Goal: Entertainment & Leisure: Consume media (video, audio)

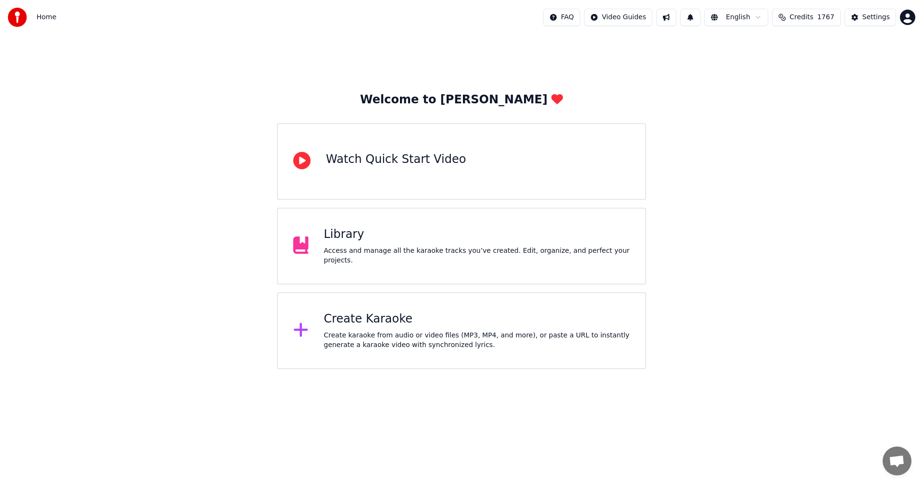
click at [730, 306] on div "Welcome to Youka Watch Quick Start Video Library Access and manage all the kara…" at bounding box center [461, 202] width 923 height 334
click at [375, 250] on div "Library Access and manage all the karaoke tracks you’ve created. Edit, organize…" at bounding box center [477, 246] width 306 height 38
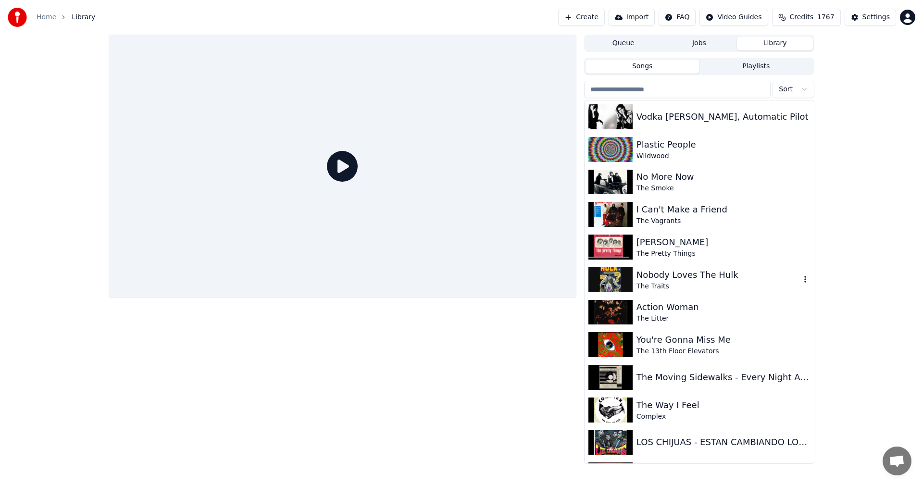
click at [668, 275] on div "Nobody Loves The Hulk" at bounding box center [718, 274] width 164 height 13
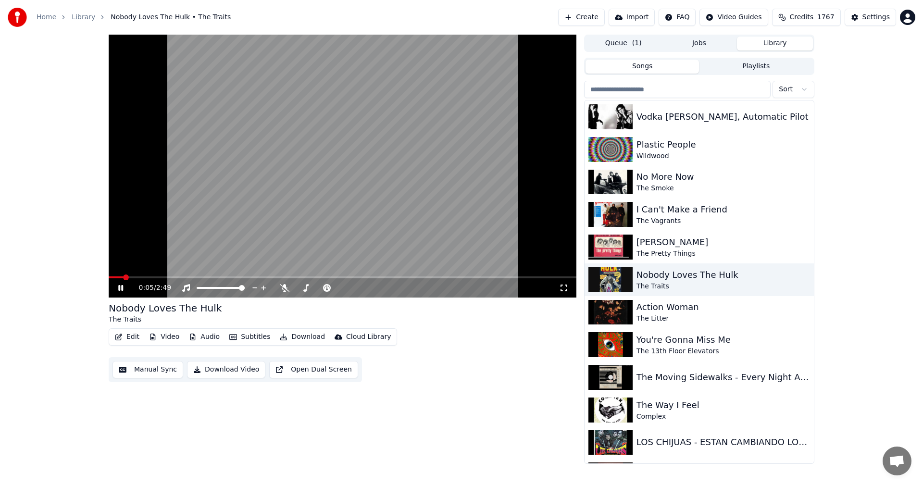
click at [562, 287] on icon at bounding box center [564, 288] width 10 height 8
click at [668, 147] on div "Plastic People" at bounding box center [718, 144] width 164 height 13
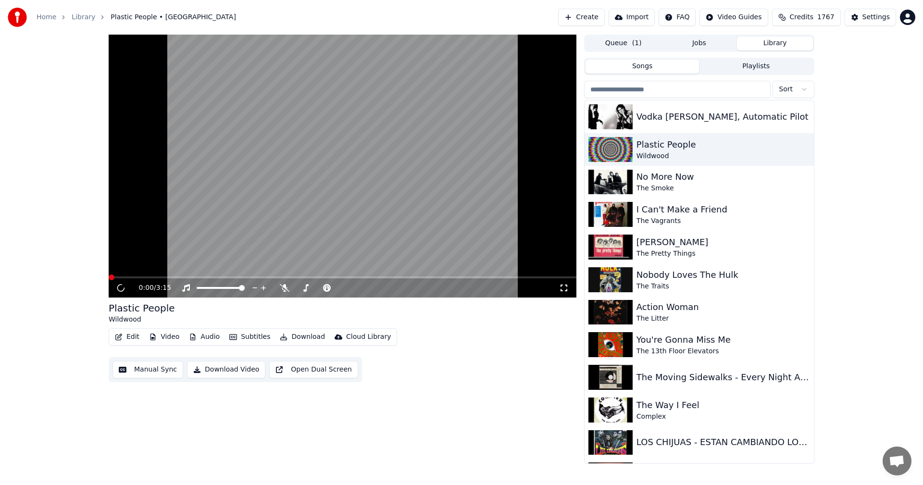
click at [567, 285] on icon at bounding box center [564, 288] width 10 height 8
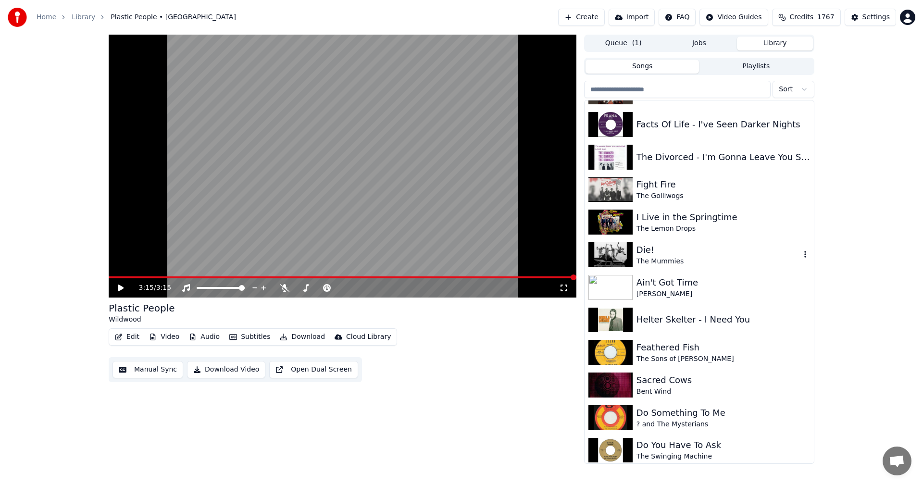
scroll to position [384, 0]
click at [656, 185] on div "Fight Fire" at bounding box center [718, 183] width 164 height 13
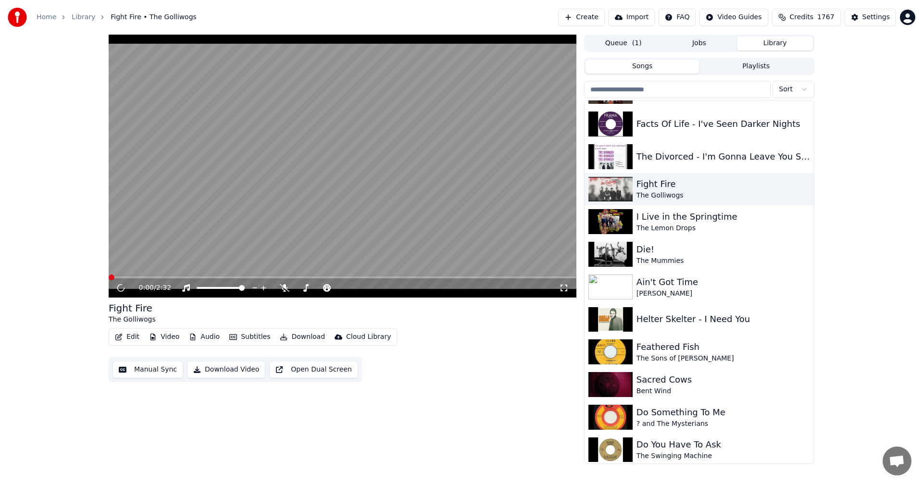
click at [565, 287] on icon at bounding box center [564, 288] width 10 height 8
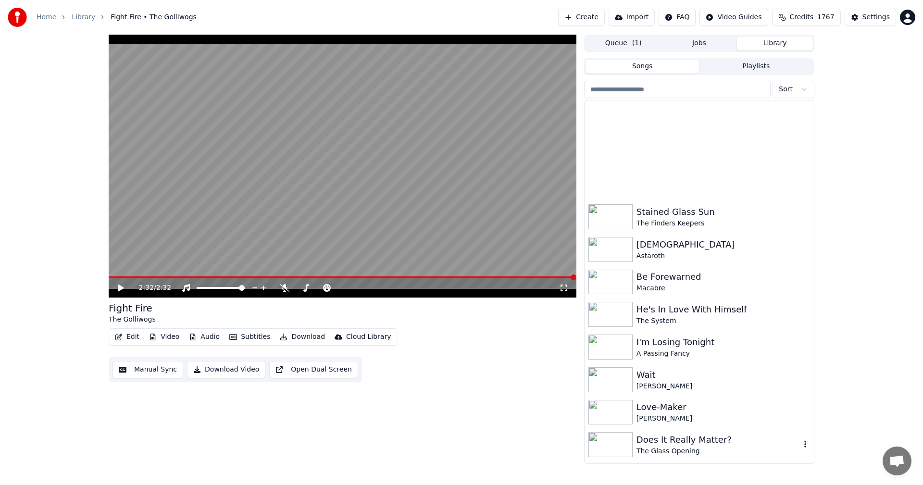
scroll to position [2547, 0]
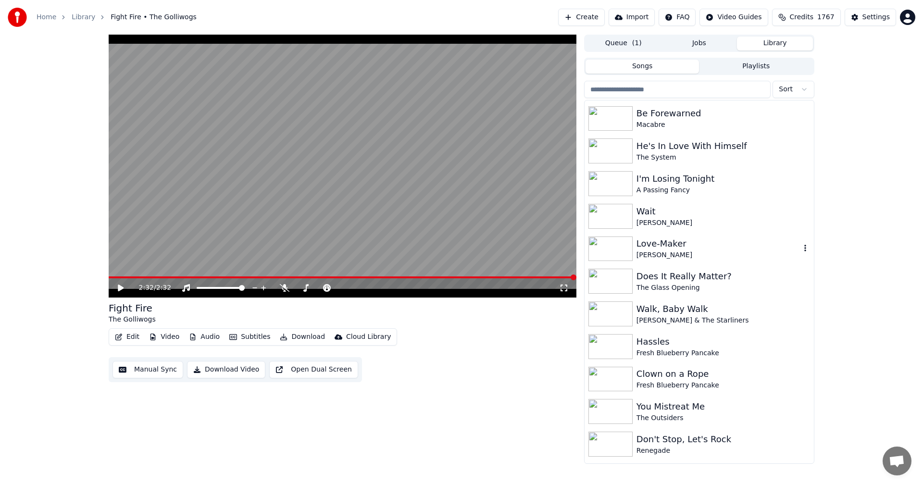
click at [649, 244] on div "Love-Maker" at bounding box center [718, 243] width 164 height 13
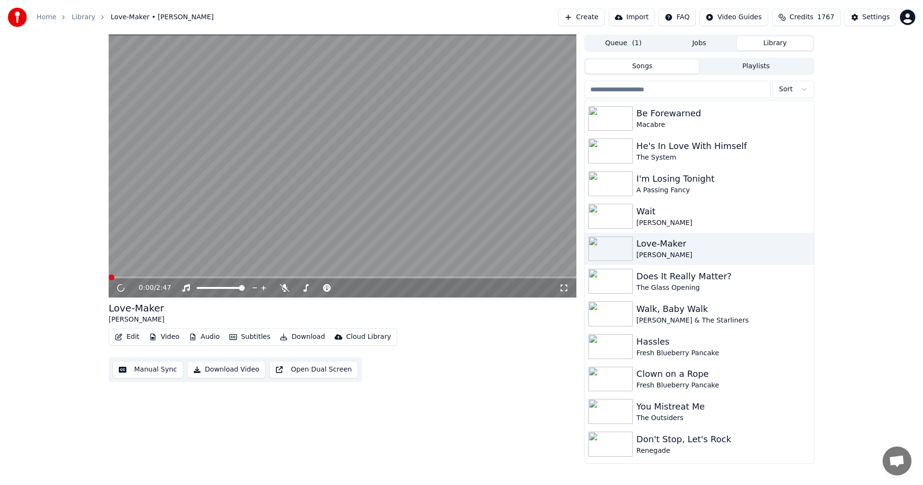
click at [564, 284] on icon at bounding box center [564, 288] width 10 height 8
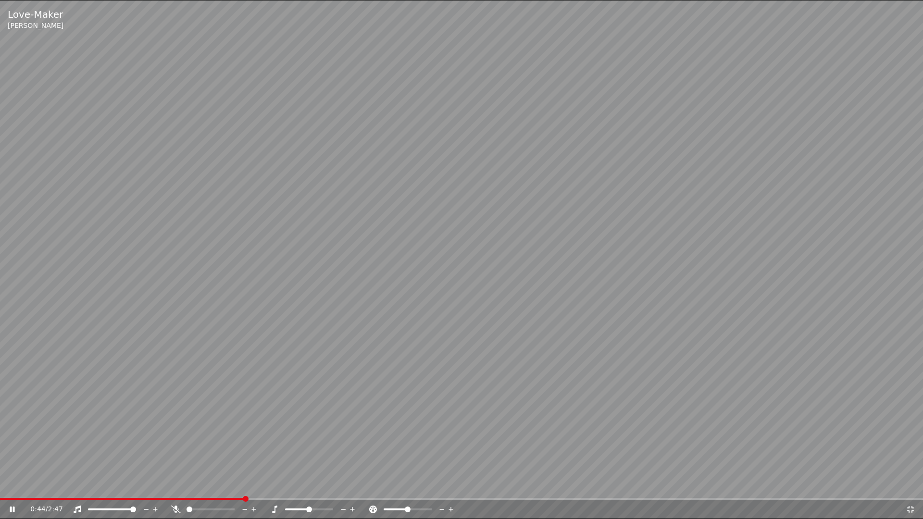
click at [389, 446] on video at bounding box center [461, 259] width 923 height 519
click at [147, 484] on video at bounding box center [461, 259] width 923 height 519
click at [145, 484] on span at bounding box center [123, 499] width 247 height 2
click at [121, 484] on span at bounding box center [60, 499] width 121 height 2
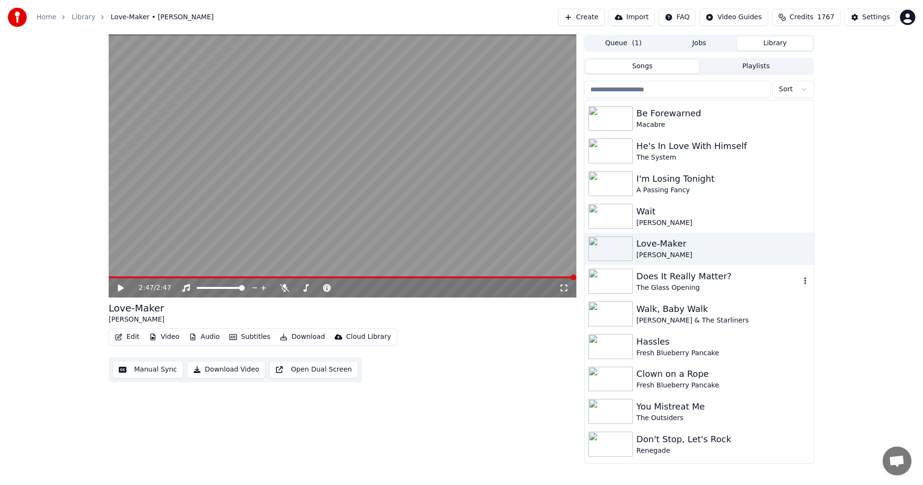
click at [699, 276] on div "Does It Really Matter?" at bounding box center [718, 276] width 164 height 13
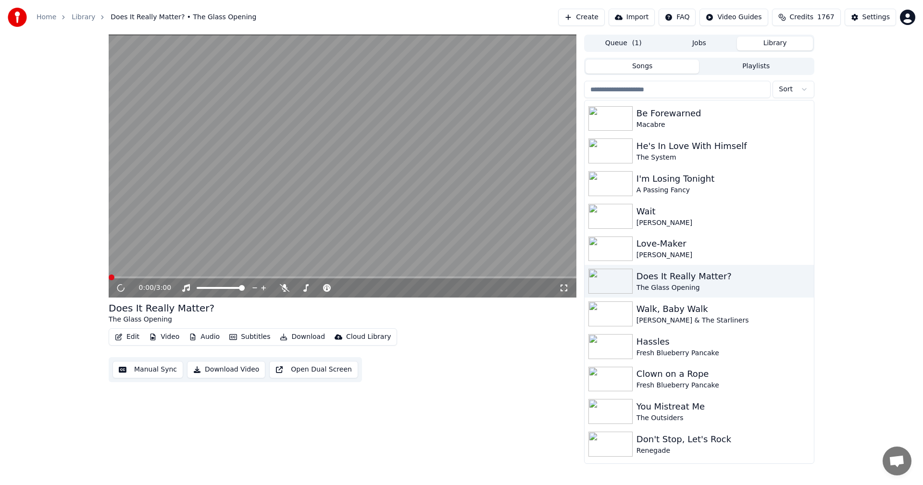
click at [562, 290] on icon at bounding box center [564, 288] width 10 height 8
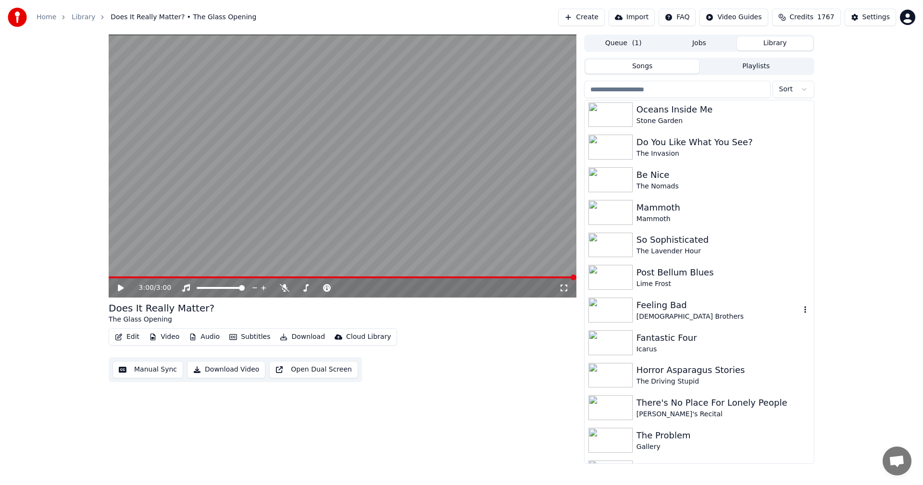
scroll to position [4902, 0]
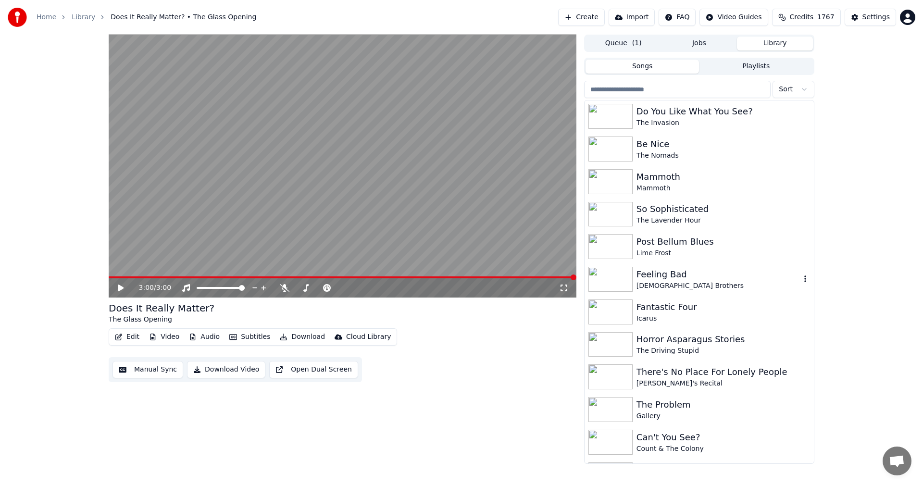
click at [612, 282] on img at bounding box center [610, 279] width 44 height 25
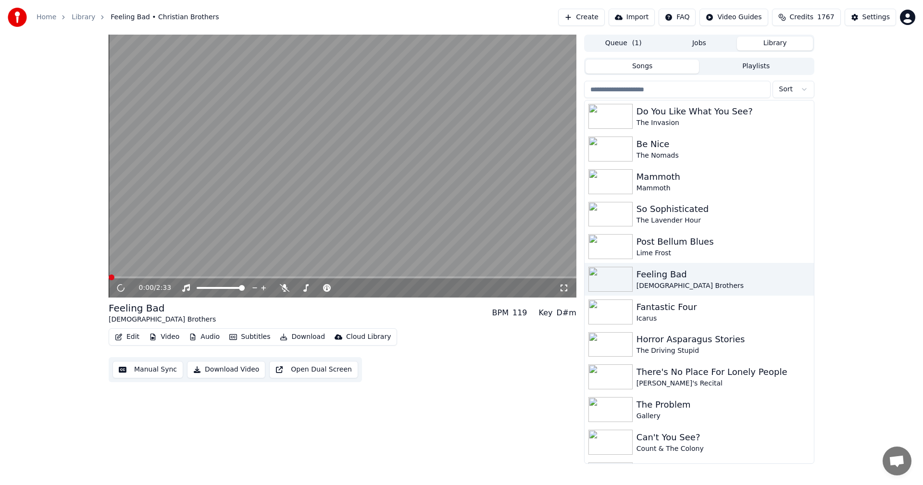
click at [562, 284] on icon at bounding box center [564, 288] width 10 height 8
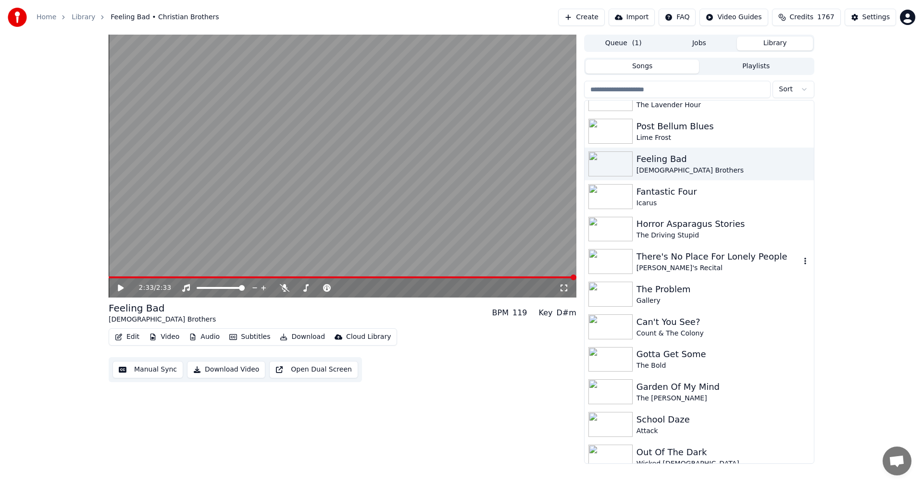
scroll to position [5094, 0]
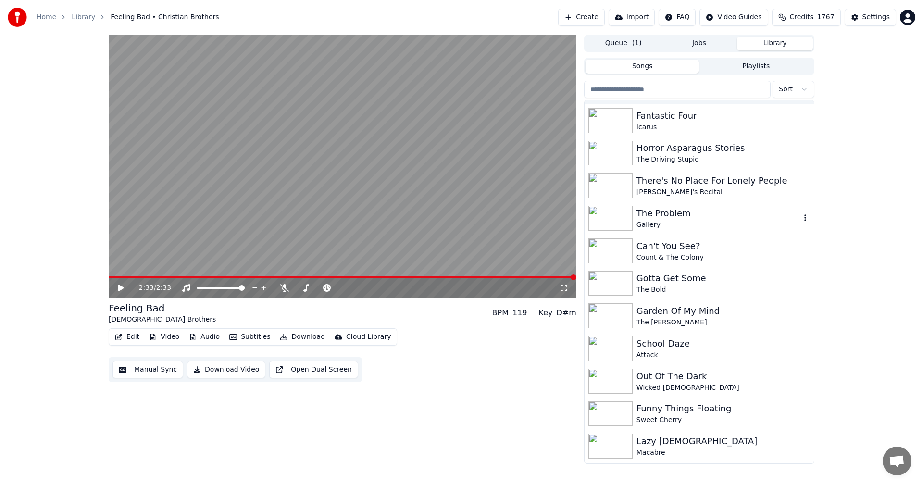
click at [615, 210] on img at bounding box center [610, 218] width 44 height 25
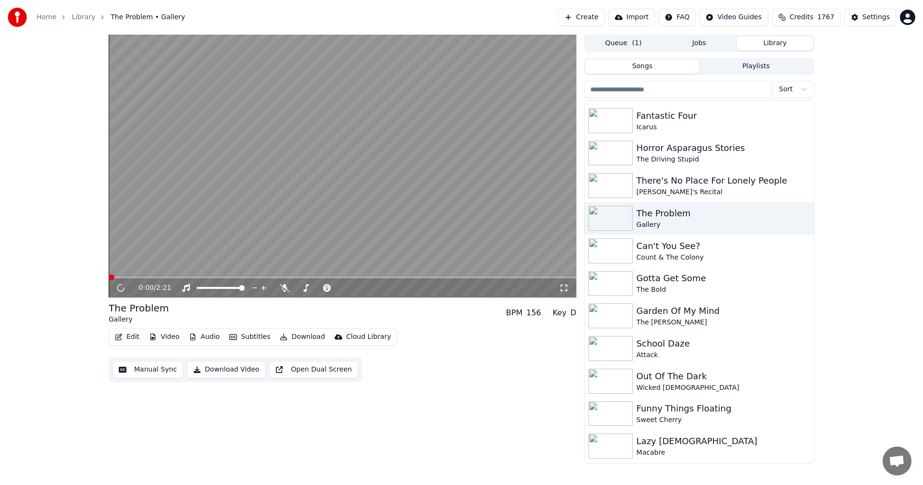
click at [565, 290] on icon at bounding box center [564, 288] width 10 height 8
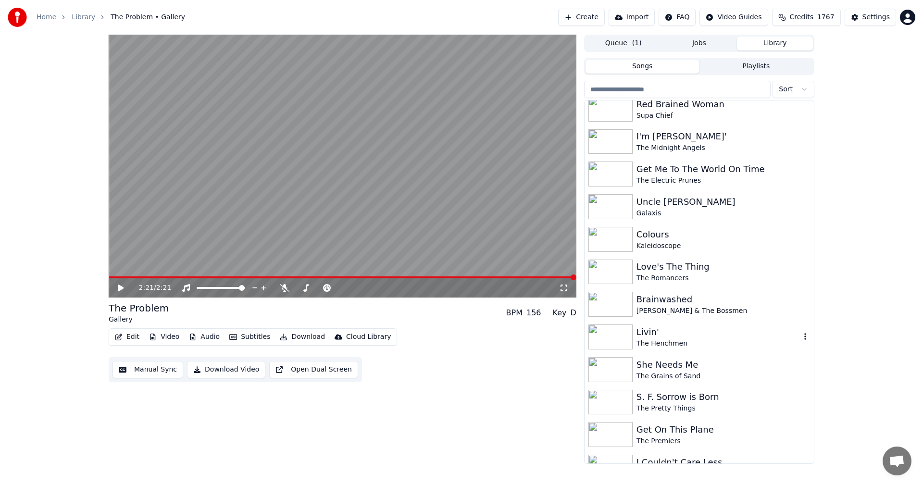
scroll to position [6236, 0]
